Goal: Task Accomplishment & Management: Complete application form

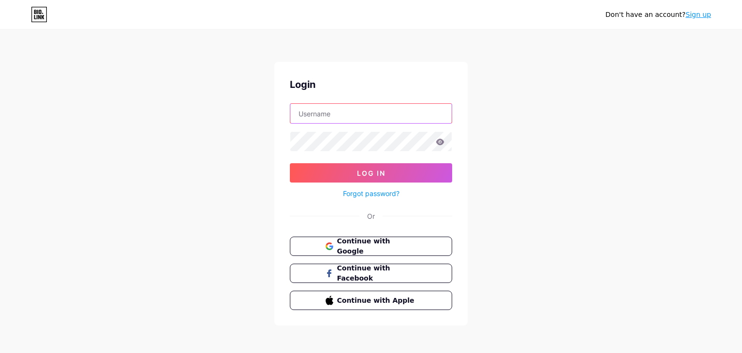
click at [317, 114] on input "text" at bounding box center [370, 113] width 161 height 19
type input "[EMAIL_ADDRESS][DOMAIN_NAME]"
click at [704, 13] on link "Sign up" at bounding box center [698, 15] width 26 height 8
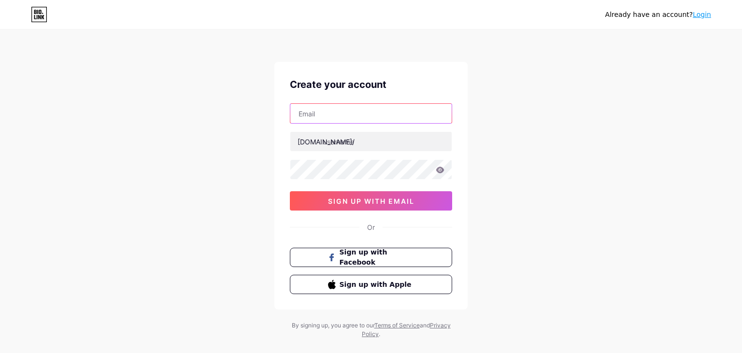
click at [364, 119] on input "text" at bounding box center [370, 113] width 161 height 19
type input "[EMAIL_ADDRESS][DOMAIN_NAME]"
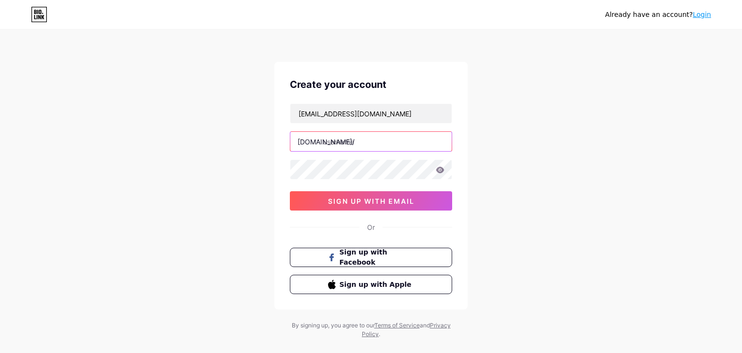
click at [353, 141] on input "text" at bounding box center [370, 141] width 161 height 19
type input "halloklima"
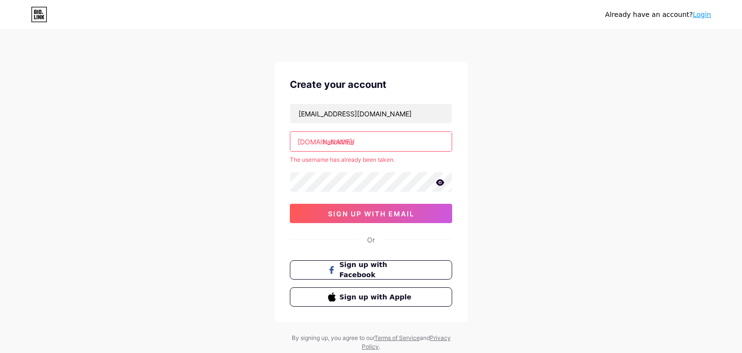
click at [706, 18] on link "Login" at bounding box center [701, 15] width 18 height 8
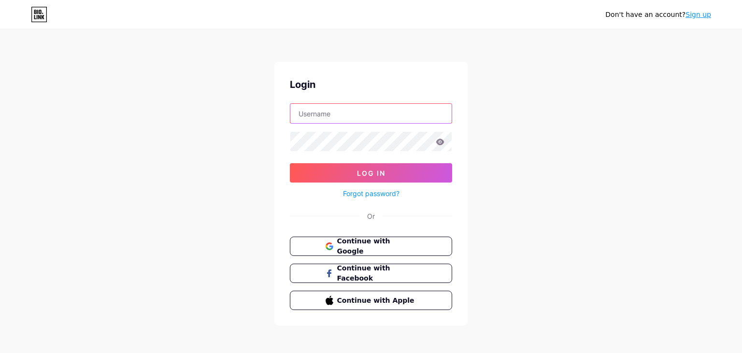
click at [389, 118] on input "text" at bounding box center [370, 113] width 161 height 19
type input "[EMAIL_ADDRESS][DOMAIN_NAME]"
click at [440, 142] on icon at bounding box center [440, 142] width 8 height 6
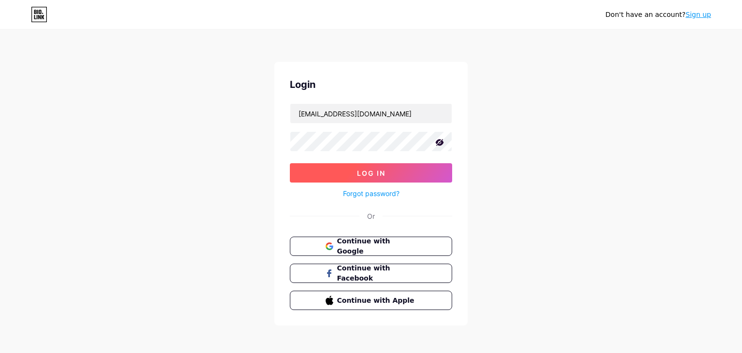
click at [342, 175] on button "Log In" at bounding box center [371, 172] width 162 height 19
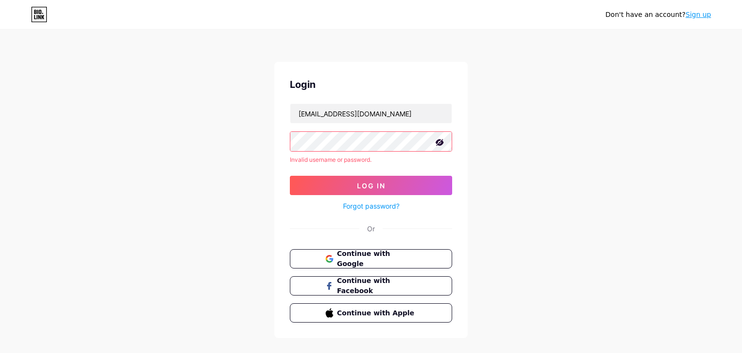
click at [360, 206] on link "Forgot password?" at bounding box center [371, 206] width 56 height 10
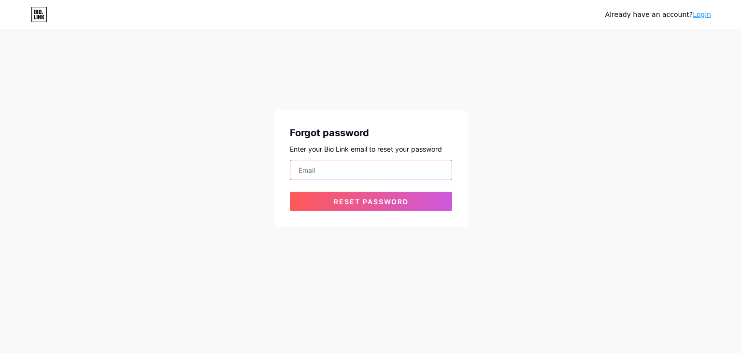
click at [333, 171] on input "email" at bounding box center [370, 169] width 161 height 19
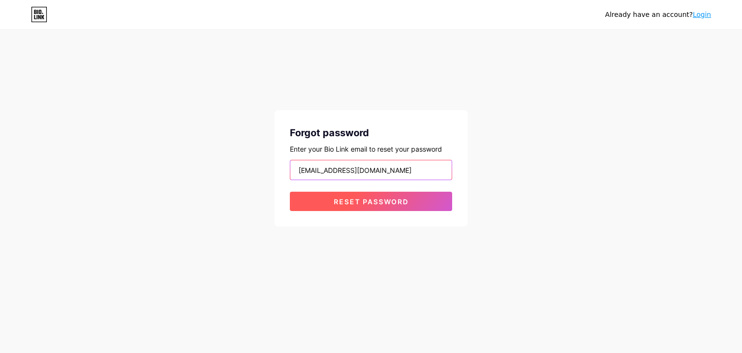
type input "[EMAIL_ADDRESS][DOMAIN_NAME]"
click at [343, 203] on span "Reset password" at bounding box center [371, 201] width 75 height 8
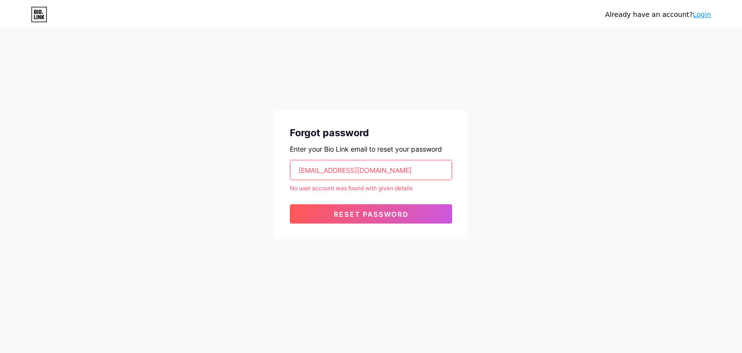
click at [707, 14] on link "Login" at bounding box center [701, 15] width 18 height 8
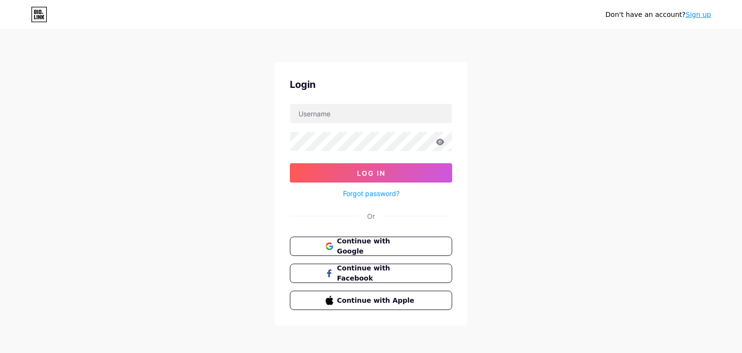
click at [702, 15] on link "Sign up" at bounding box center [698, 15] width 26 height 8
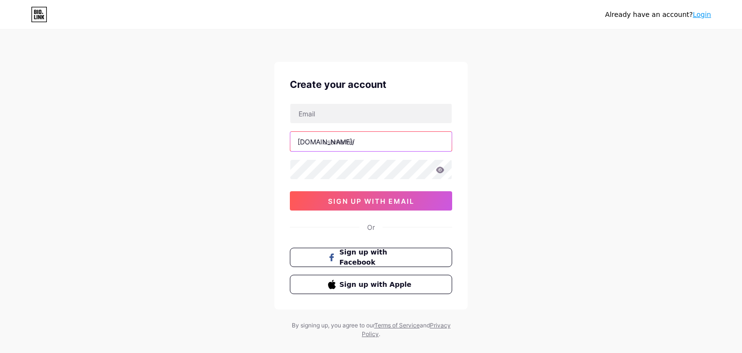
click at [351, 140] on input "text" at bounding box center [370, 141] width 161 height 19
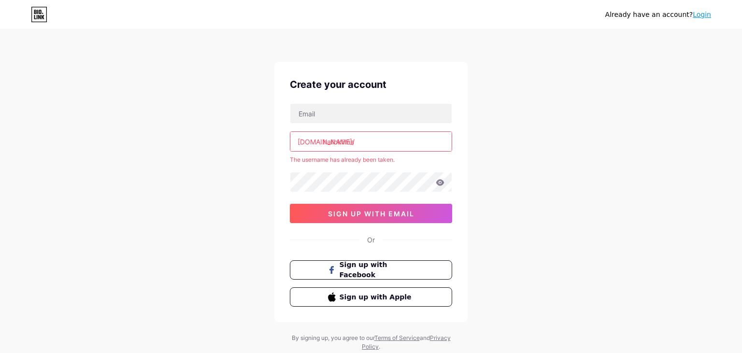
click at [359, 142] on input "halloklima" at bounding box center [370, 141] width 161 height 19
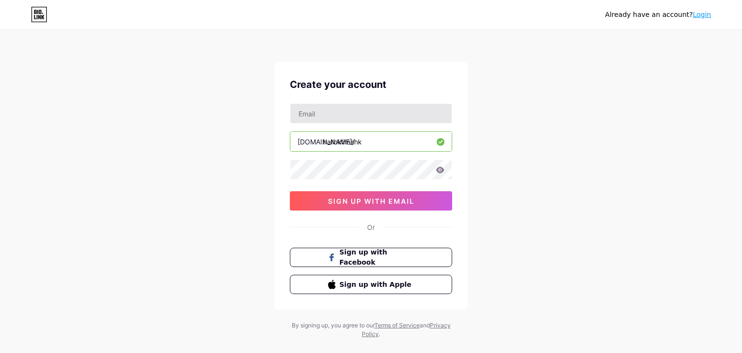
type input "halloklimahk"
click at [336, 113] on input "text" at bounding box center [370, 113] width 161 height 19
type input "[EMAIL_ADDRESS][DOMAIN_NAME]"
click at [437, 170] on icon at bounding box center [440, 170] width 8 height 6
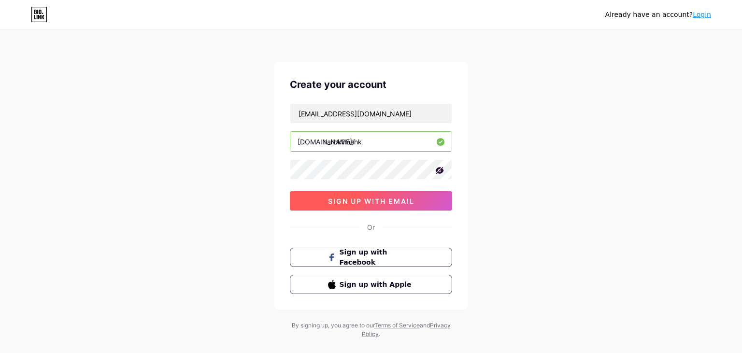
click at [409, 198] on span "sign up with email" at bounding box center [371, 201] width 86 height 8
click at [346, 198] on span "sign up with email" at bounding box center [371, 201] width 86 height 8
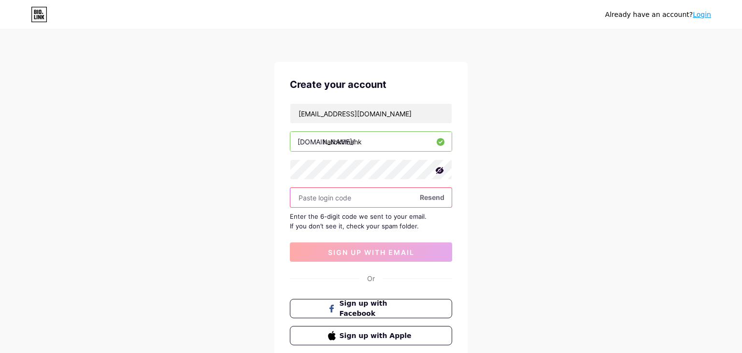
paste input "235414"
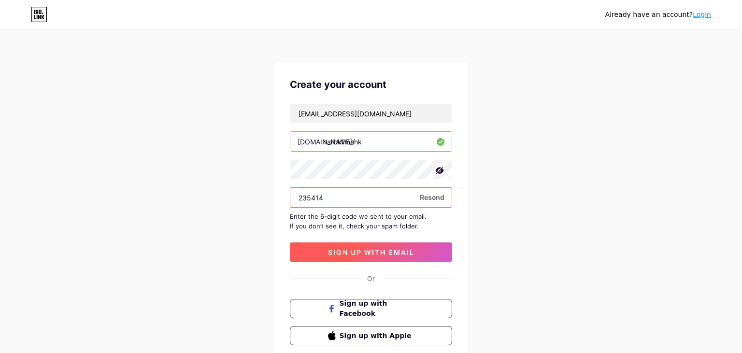
type input "235414"
click at [338, 253] on span "sign up with email" at bounding box center [371, 252] width 86 height 8
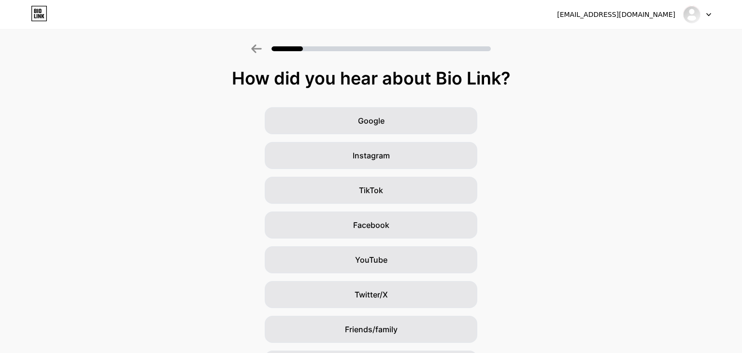
scroll to position [63, 0]
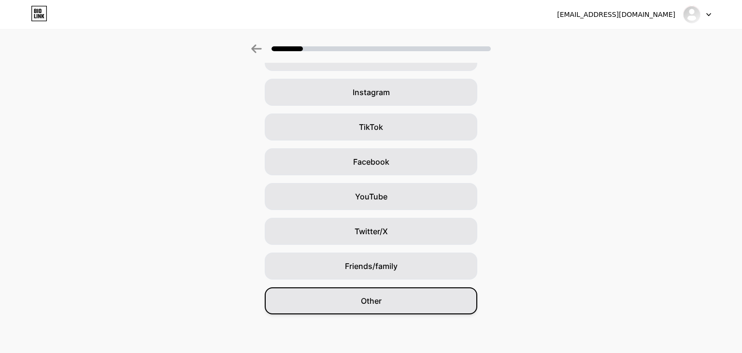
click at [414, 298] on div "Other" at bounding box center [371, 300] width 212 height 27
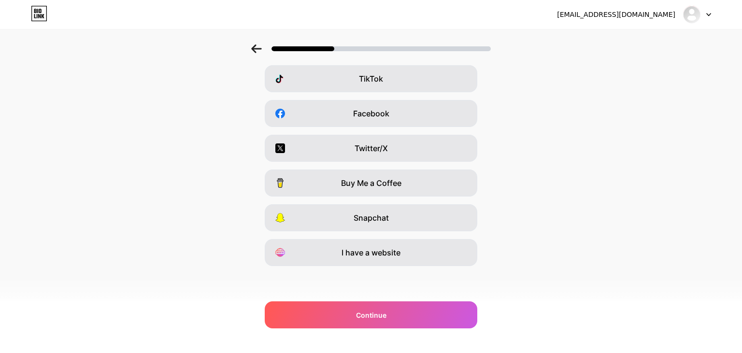
scroll to position [0, 0]
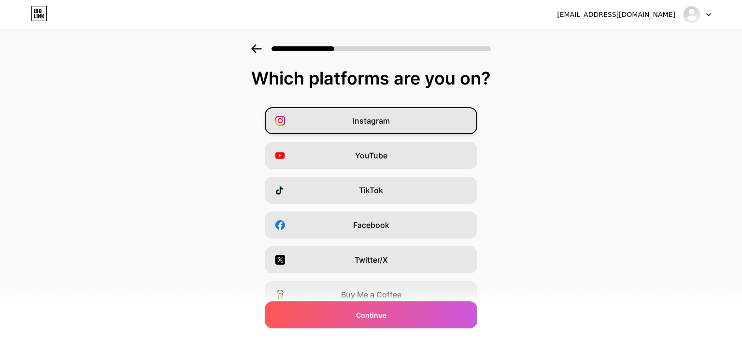
click at [375, 122] on span "Instagram" at bounding box center [371, 121] width 37 height 12
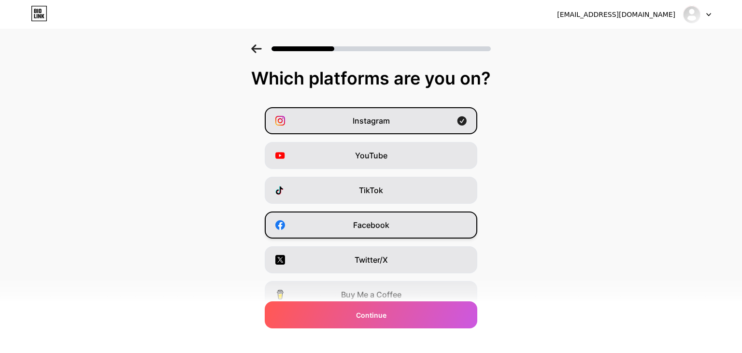
click at [372, 214] on div "Facebook" at bounding box center [371, 225] width 212 height 27
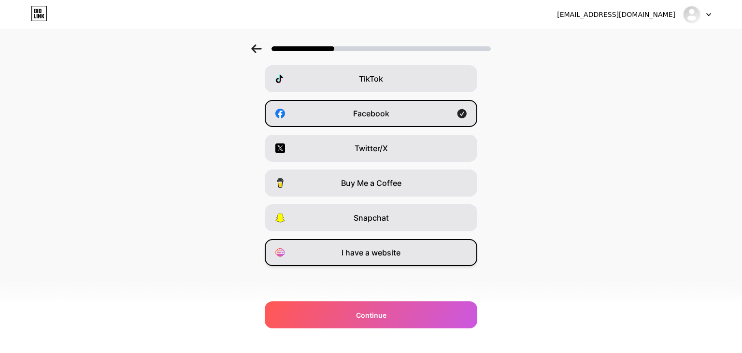
click at [364, 254] on span "I have a website" at bounding box center [370, 253] width 59 height 12
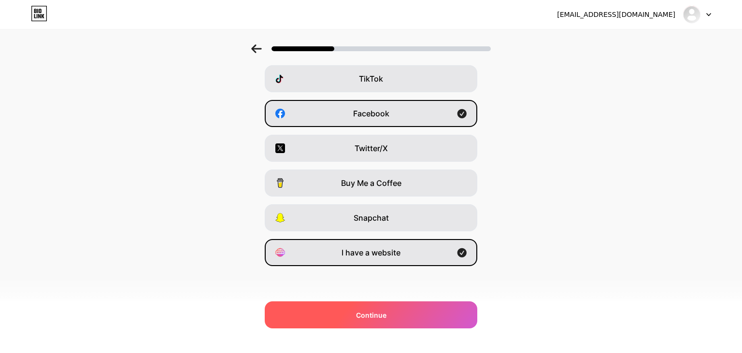
click at [357, 309] on div "Continue" at bounding box center [371, 314] width 212 height 27
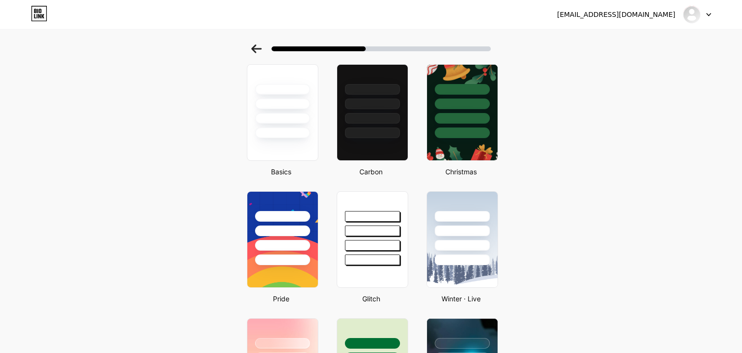
scroll to position [0, 0]
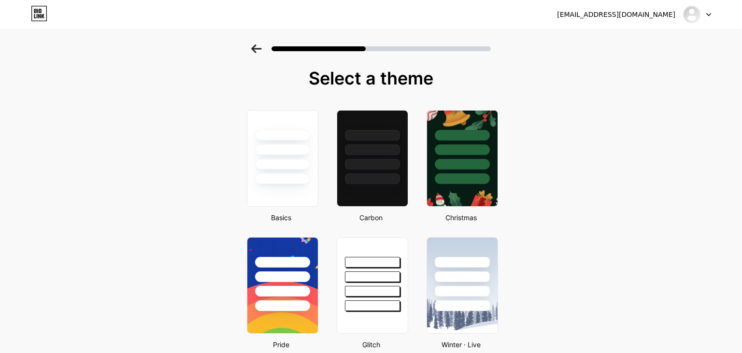
click at [708, 17] on div at bounding box center [697, 14] width 28 height 17
click at [365, 184] on div at bounding box center [372, 158] width 73 height 99
